Goal: Task Accomplishment & Management: Use online tool/utility

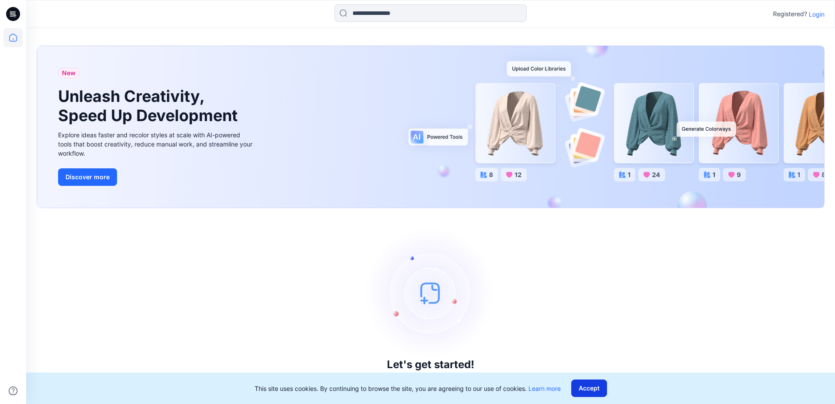
click at [590, 390] on button "Accept" at bounding box center [590, 387] width 36 height 17
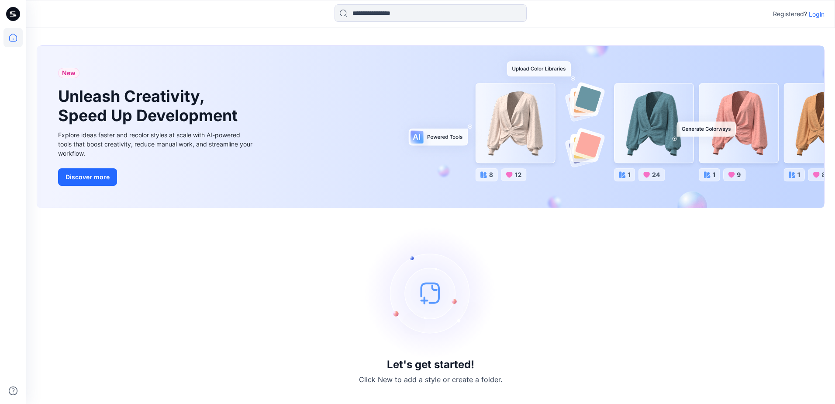
click at [813, 13] on p "Login" at bounding box center [817, 14] width 16 height 9
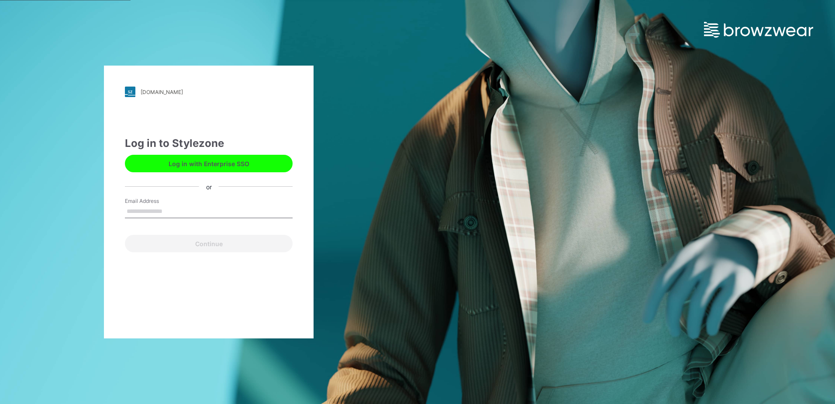
click at [182, 212] on input "Email Address" at bounding box center [209, 211] width 168 height 13
type input "**********"
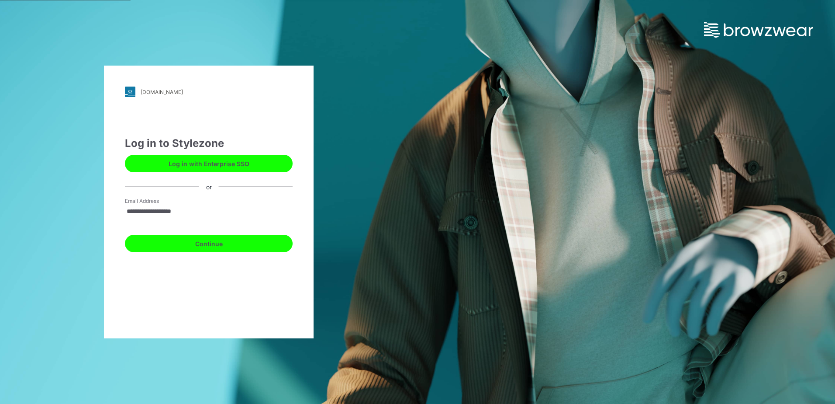
click at [206, 246] on button "Continue" at bounding box center [209, 243] width 168 height 17
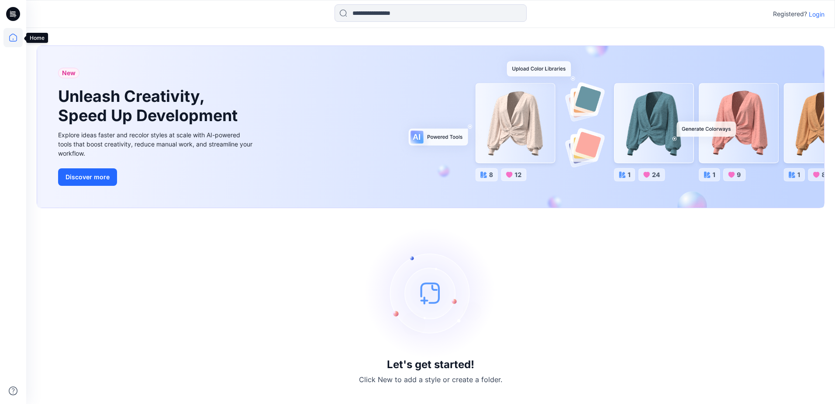
click at [14, 37] on icon at bounding box center [12, 37] width 19 height 19
click at [10, 17] on icon at bounding box center [13, 14] width 14 height 14
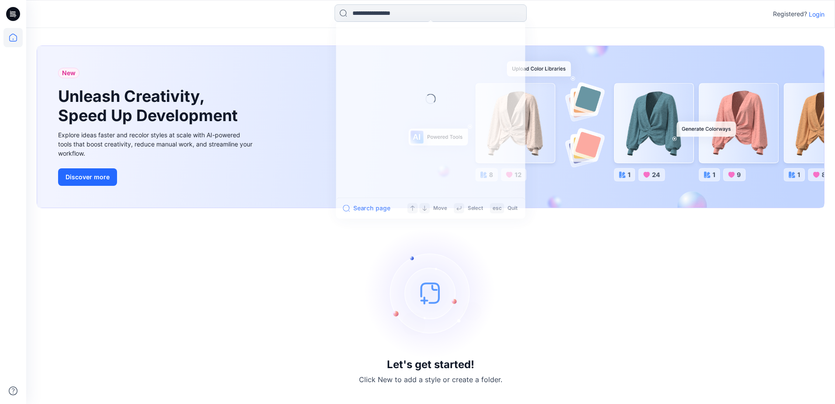
click at [388, 13] on input at bounding box center [431, 12] width 192 height 17
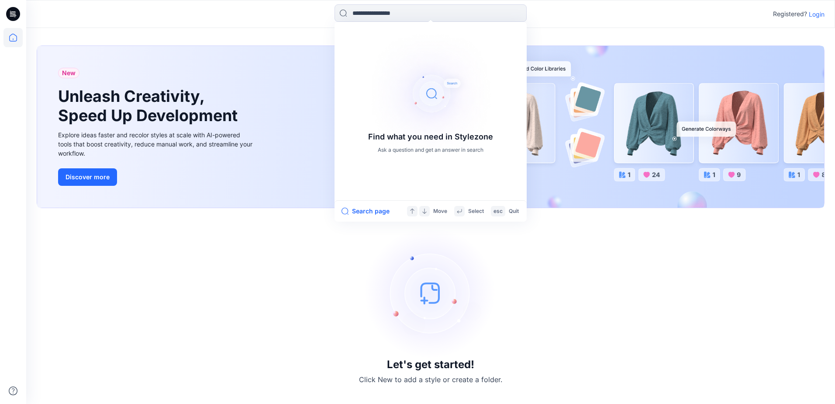
click at [202, 247] on div "Let's get started! Click New to add a style or create a folder." at bounding box center [431, 305] width 788 height 175
